Goal: Task Accomplishment & Management: Manage account settings

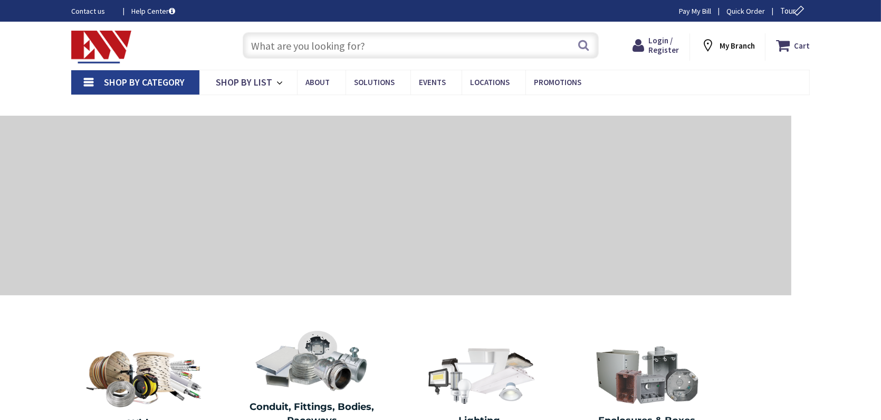
click at [575, 136] on div at bounding box center [396, 205] width 792 height 179
click at [563, 104] on div "Free Same Day Pickup at 19 Locations" at bounding box center [440, 104] width 881 height 21
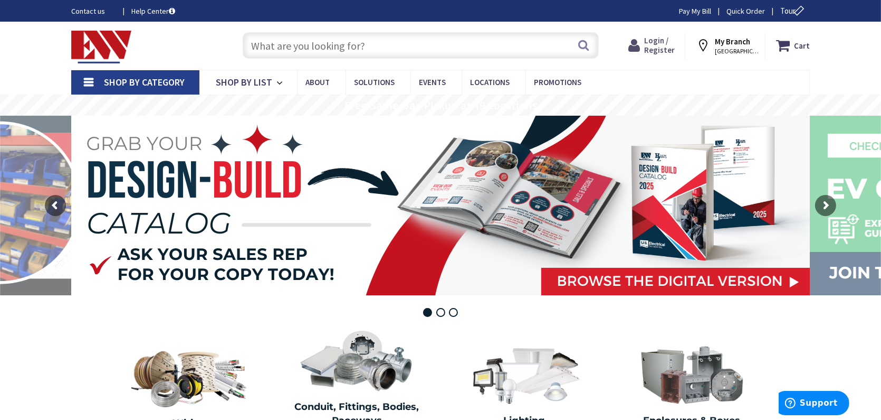
click at [658, 41] on span "Login / Register" at bounding box center [659, 45] width 31 height 20
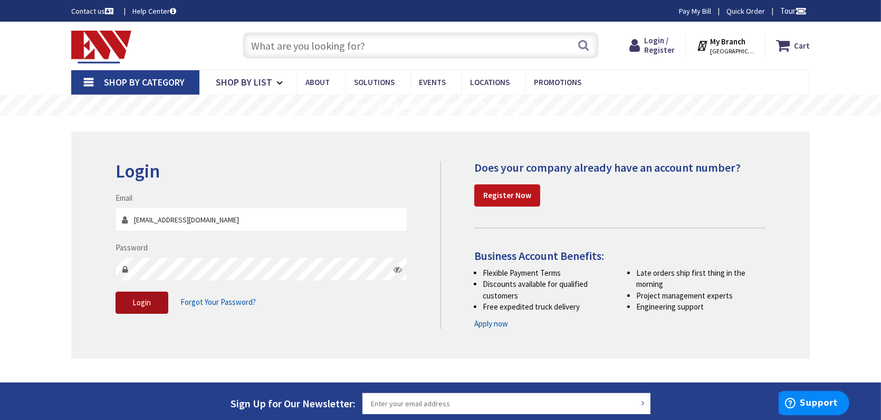
click at [146, 306] on span "Login" at bounding box center [142, 302] width 18 height 10
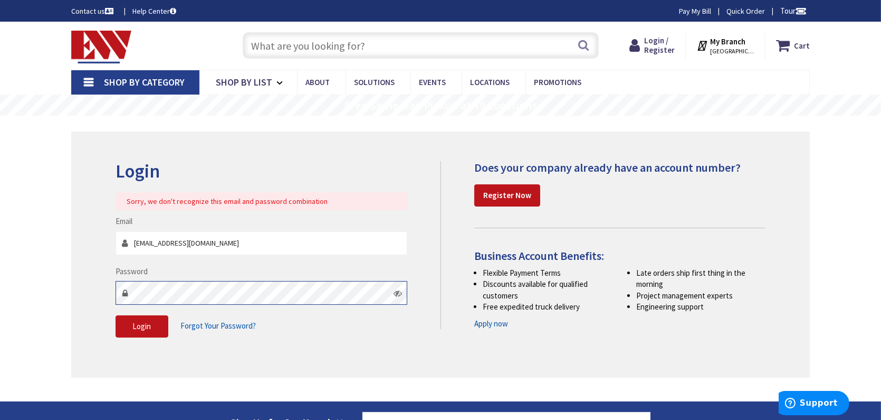
click at [106, 282] on div "Login Sorry, we don't recognize this email and password combination Email maste…" at bounding box center [440, 254] width 739 height 246
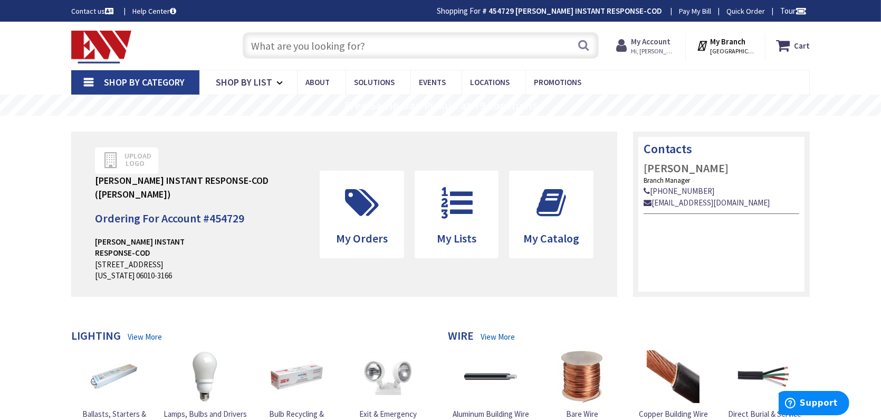
click at [663, 50] on span "Hi, [PERSON_NAME]" at bounding box center [653, 51] width 45 height 8
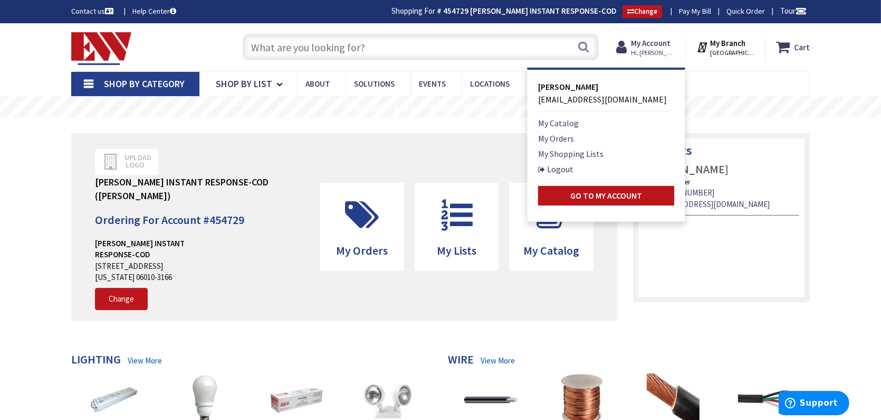
click at [609, 100] on span "[EMAIL_ADDRESS][DOMAIN_NAME]" at bounding box center [602, 99] width 129 height 11
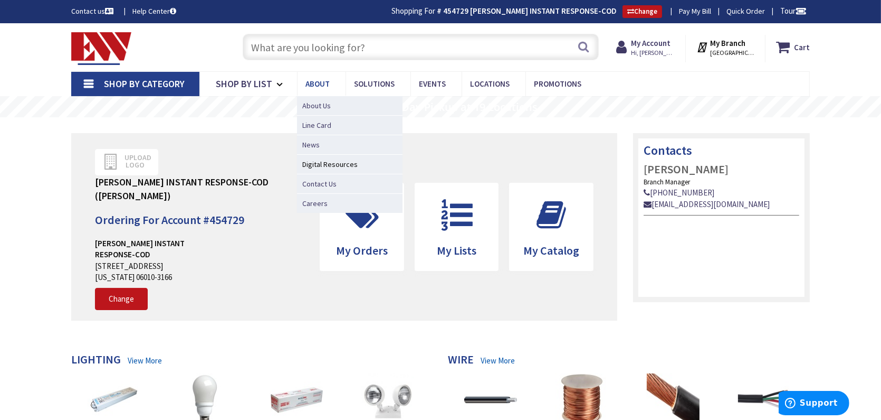
click at [313, 89] on link "About" at bounding box center [321, 84] width 49 height 24
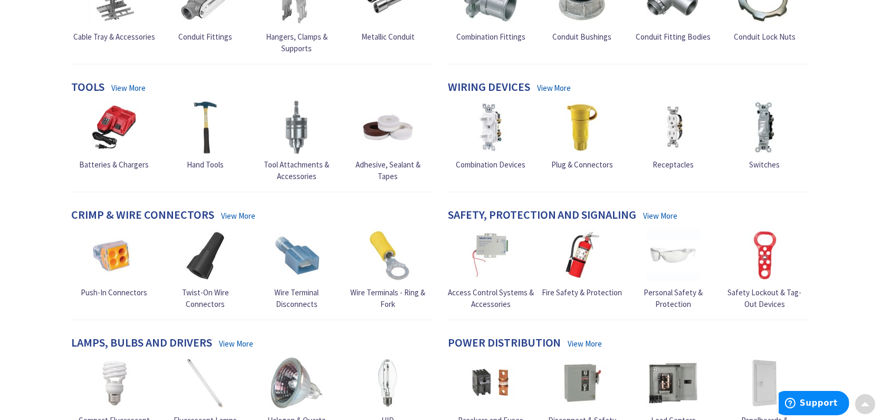
scroll to position [633, 0]
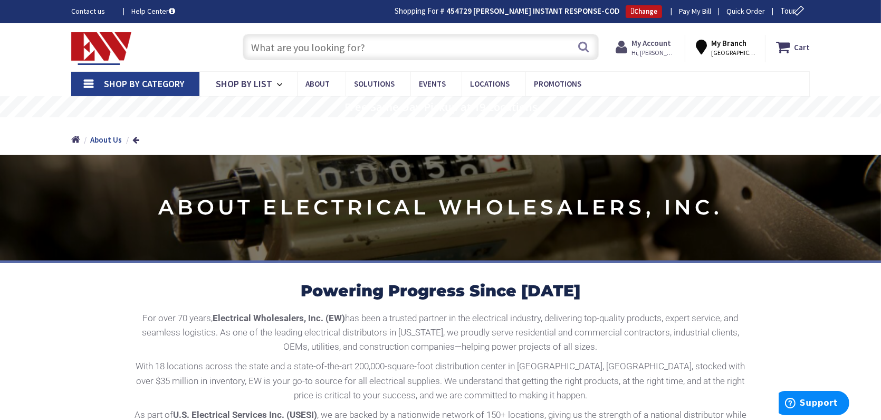
click at [662, 47] on strong "My Account" at bounding box center [652, 43] width 40 height 10
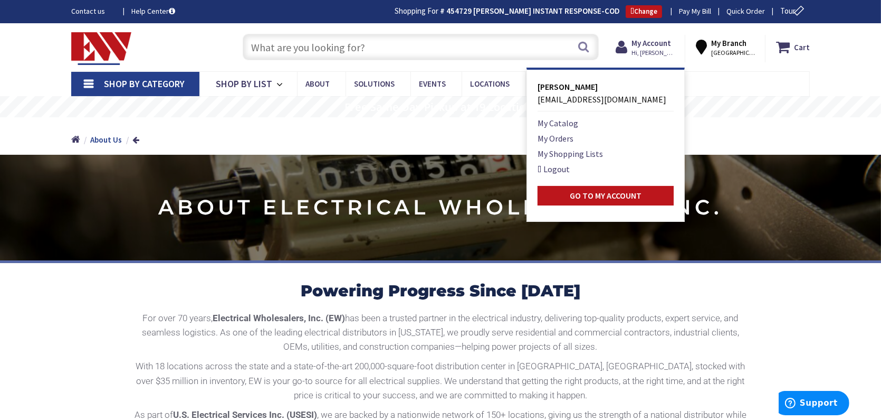
click at [600, 96] on span "[EMAIL_ADDRESS][DOMAIN_NAME]" at bounding box center [602, 99] width 129 height 11
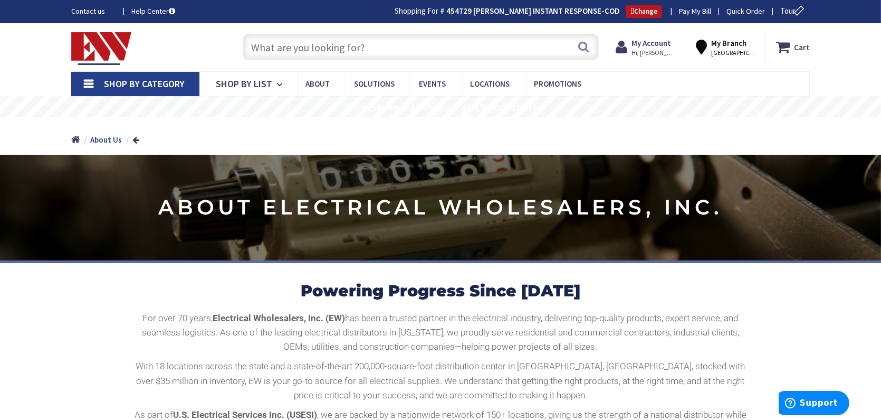
click at [599, 104] on rs-slide "Free Same Day Pickup at 19 Locations" at bounding box center [440, 106] width 881 height 21
click at [652, 51] on span "Hi, [PERSON_NAME]" at bounding box center [654, 53] width 45 height 8
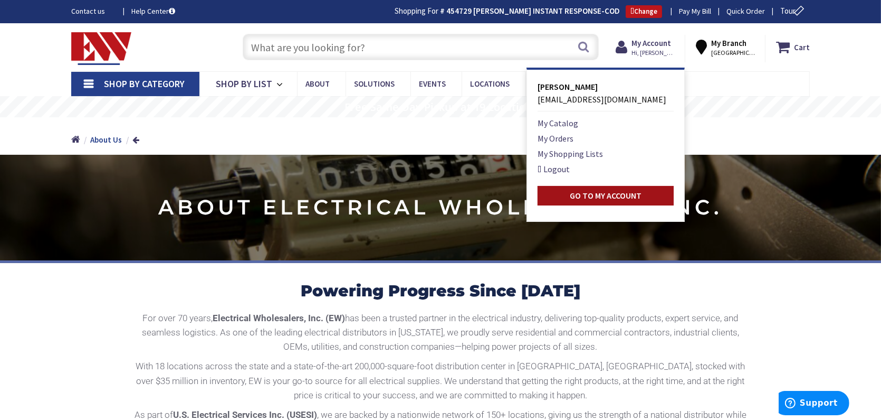
click at [617, 188] on link "Go to My Account" at bounding box center [606, 196] width 136 height 20
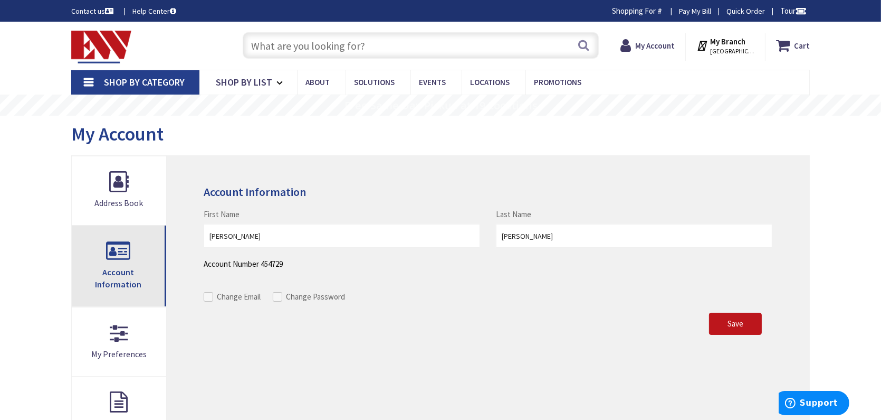
click at [138, 258] on link "Account Information" at bounding box center [119, 265] width 94 height 81
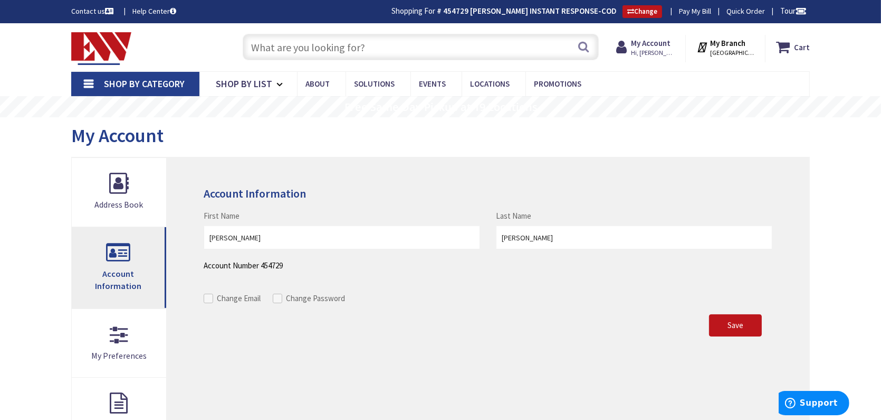
scroll to position [106, 0]
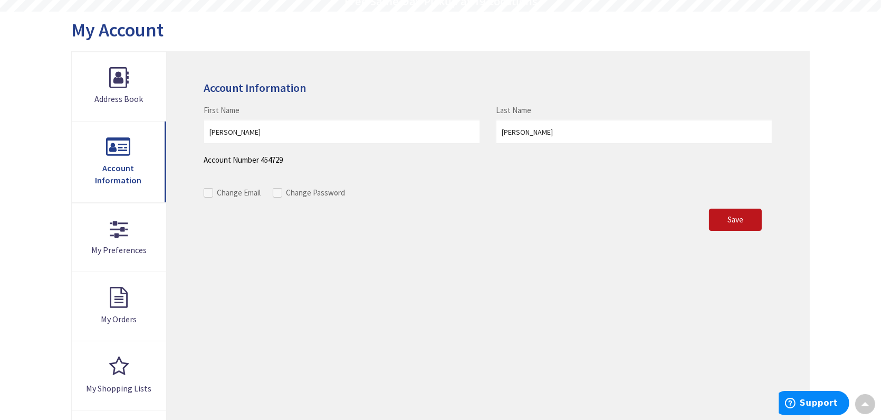
click at [277, 194] on span at bounding box center [277, 192] width 9 height 9
click at [277, 194] on input "Change Password" at bounding box center [278, 192] width 7 height 7
checkbox input "true"
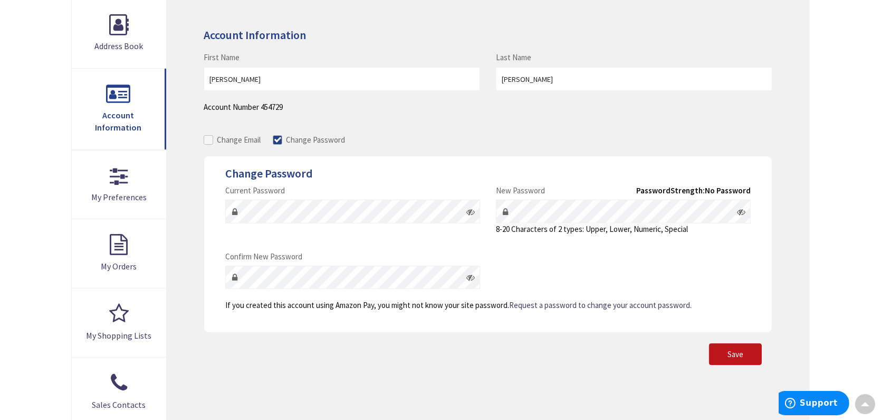
scroll to position [211, 0]
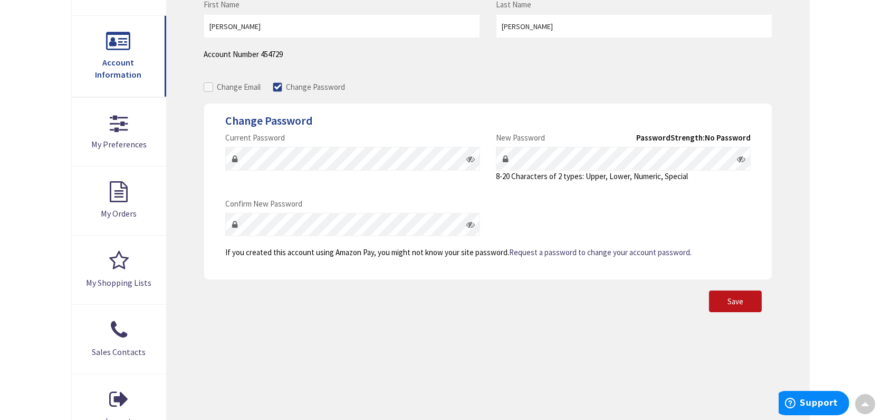
click at [472, 161] on icon at bounding box center [470, 159] width 8 height 8
click at [211, 157] on fieldset "Change Password Email masterplumber001@hotmail.com Current Password New Passwor…" at bounding box center [488, 191] width 569 height 177
click at [313, 189] on div "Email masterplumber001@hotmail.com Current Password New Password Password Stren…" at bounding box center [487, 189] width 541 height 115
click at [740, 304] on span "Save" at bounding box center [736, 301] width 16 height 10
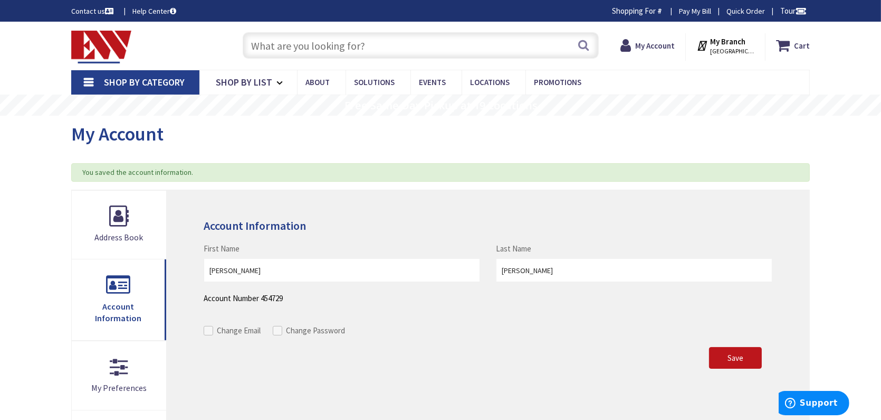
click at [471, 130] on div "My Account" at bounding box center [440, 136] width 739 height 40
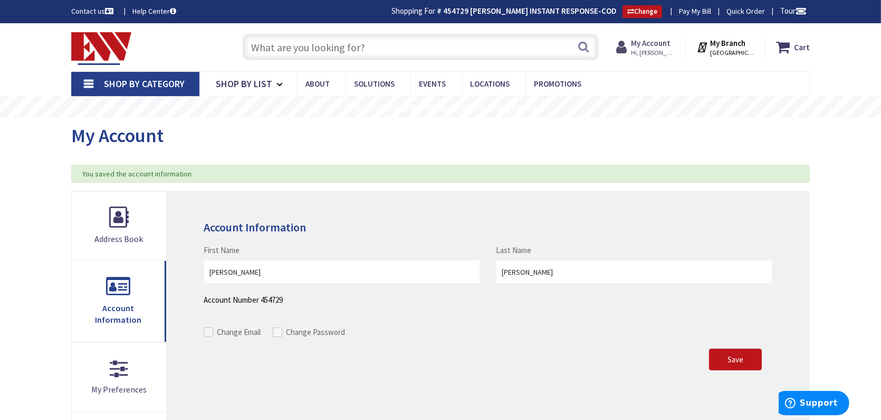
click at [665, 55] on span "Hi, [PERSON_NAME]" at bounding box center [653, 53] width 45 height 8
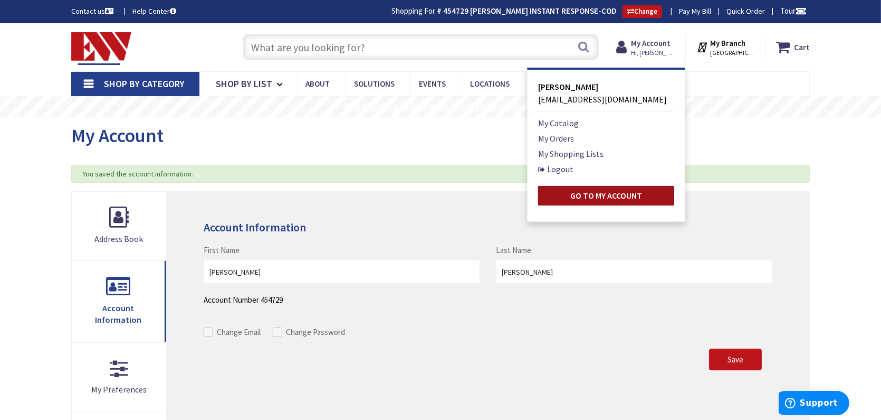
click at [566, 197] on link "Go to My Account" at bounding box center [606, 196] width 136 height 20
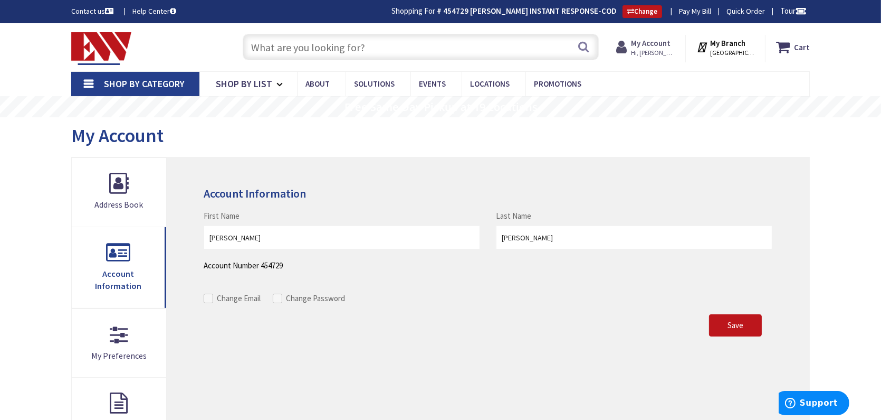
click at [648, 51] on span "Hi, [PERSON_NAME]" at bounding box center [653, 53] width 45 height 8
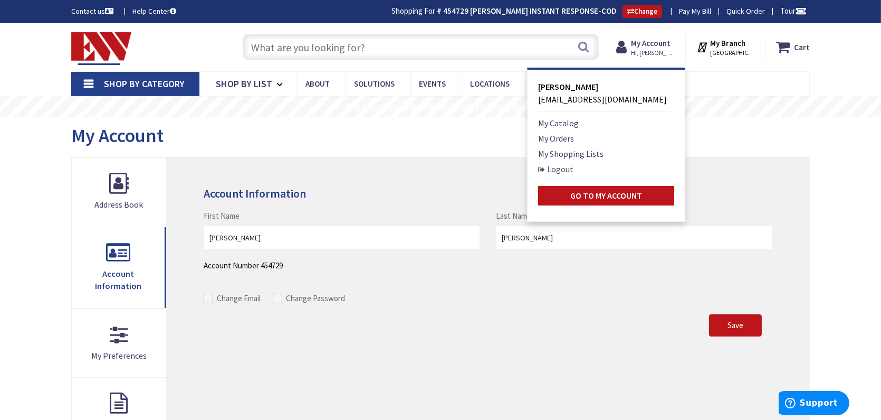
click at [574, 169] on link "Logout" at bounding box center [555, 169] width 35 height 13
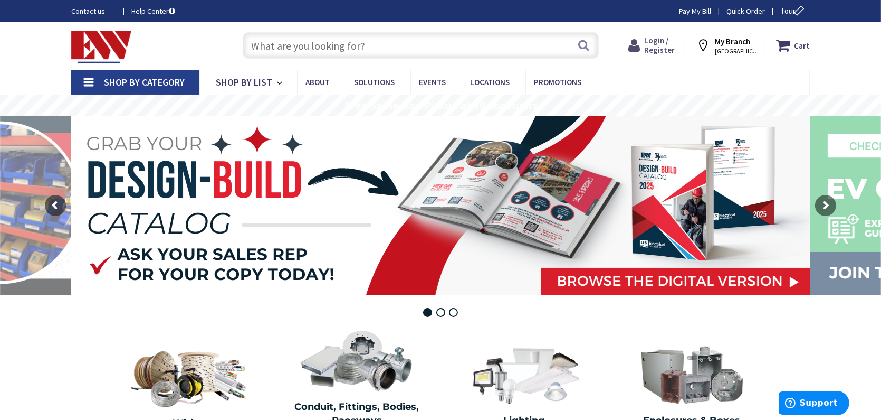
click at [669, 40] on span "Login / Register" at bounding box center [659, 45] width 31 height 20
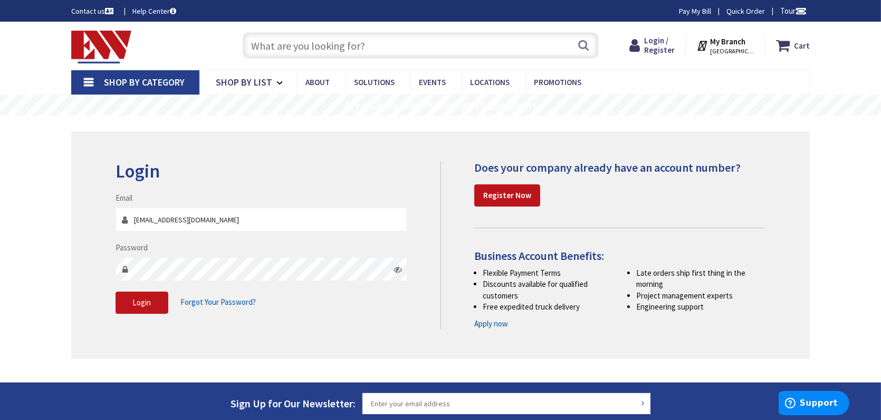
click at [148, 245] on div "Password" at bounding box center [262, 261] width 292 height 39
click at [95, 275] on div "Login Invalid login or password Email masterplumber001@hotmail.com Password Log…" at bounding box center [440, 244] width 739 height 227
